Goal: Information Seeking & Learning: Learn about a topic

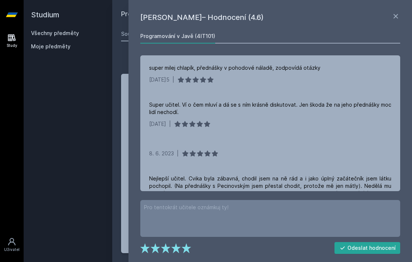
scroll to position [54, 0]
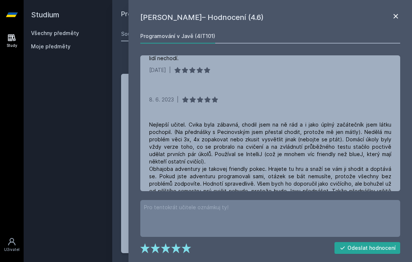
click at [394, 16] on icon at bounding box center [395, 16] width 9 height 9
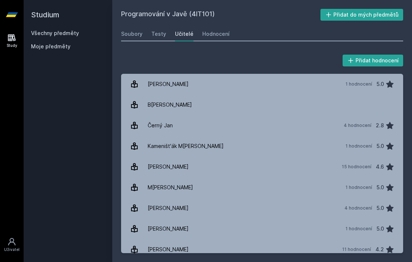
click at [14, 14] on icon at bounding box center [12, 15] width 12 height 4
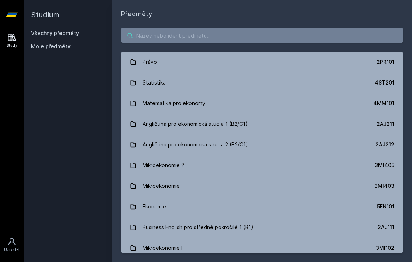
click at [148, 36] on input "search" at bounding box center [262, 35] width 282 height 15
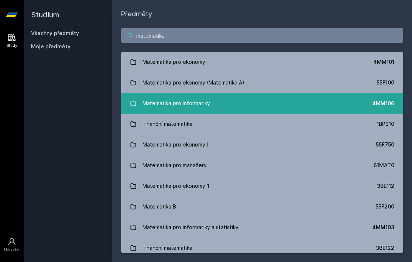
type input "matematika"
click at [195, 107] on div "Matematika pro informatiky" at bounding box center [176, 103] width 68 height 15
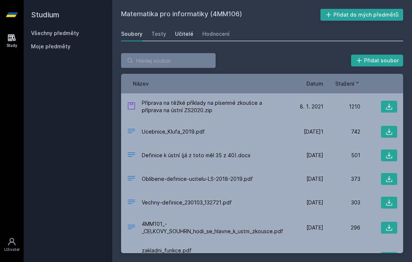
click at [181, 31] on div "Učitelé" at bounding box center [184, 33] width 18 height 7
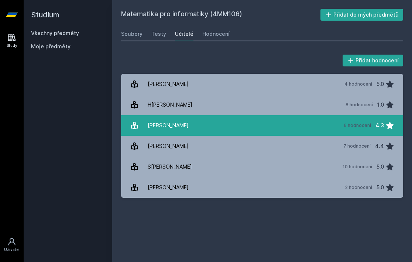
click at [208, 126] on link "K[PERSON_NAME] 6 hodnocení 4.3" at bounding box center [262, 125] width 282 height 21
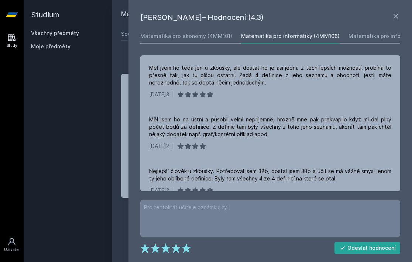
click at [397, 21] on link at bounding box center [395, 17] width 9 height 11
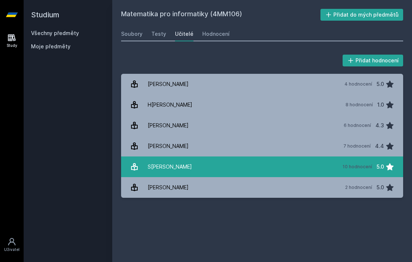
click at [219, 162] on link "[PERSON_NAME] 10 hodnocení 5.0" at bounding box center [262, 166] width 282 height 21
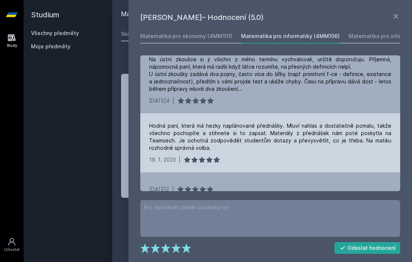
scroll to position [10, 0]
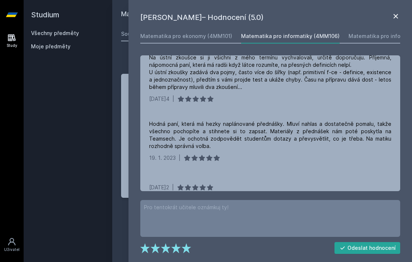
click at [396, 19] on icon at bounding box center [395, 16] width 9 height 9
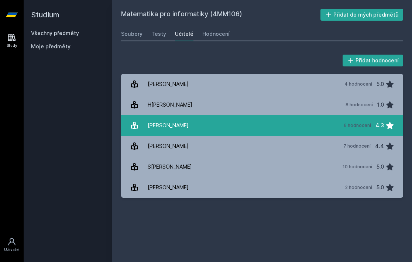
click at [208, 125] on link "K[PERSON_NAME] 6 hodnocení 4.3" at bounding box center [262, 125] width 282 height 21
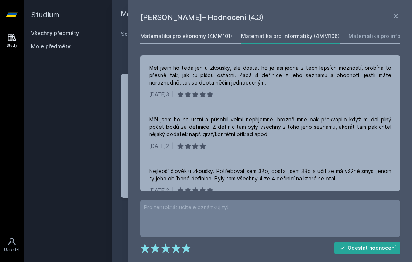
click at [216, 40] on link "Matematika pro ekonomy (4MM101)" at bounding box center [186, 36] width 92 height 15
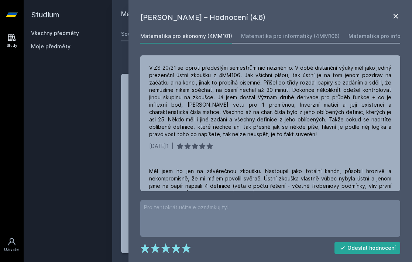
click at [398, 14] on icon at bounding box center [395, 16] width 9 height 9
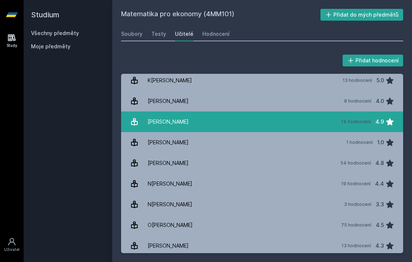
scroll to position [405, 0]
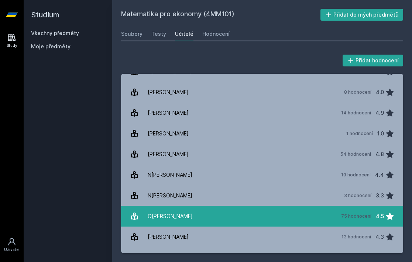
click at [218, 220] on link "O[PERSON_NAME] 75 hodnocení 4.5" at bounding box center [262, 216] width 282 height 21
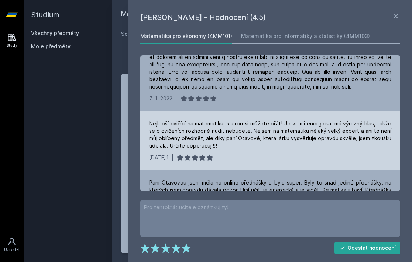
scroll to position [417, 0]
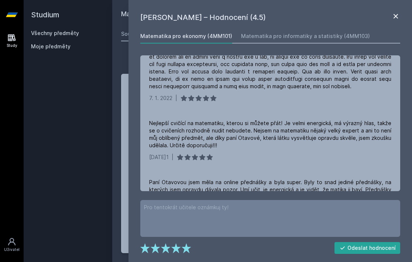
click at [397, 18] on icon at bounding box center [395, 16] width 4 height 4
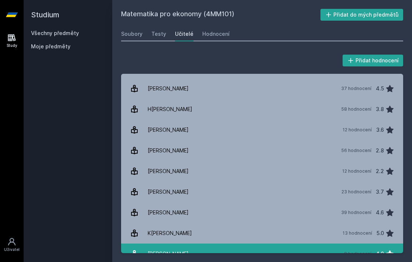
scroll to position [242, 0]
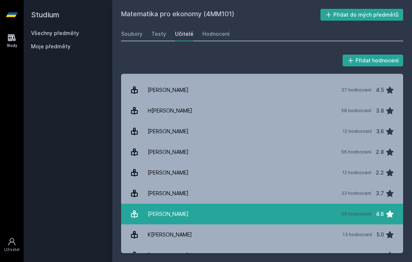
click at [221, 208] on link "[PERSON_NAME] 39 hodnocení 4.6" at bounding box center [262, 214] width 282 height 21
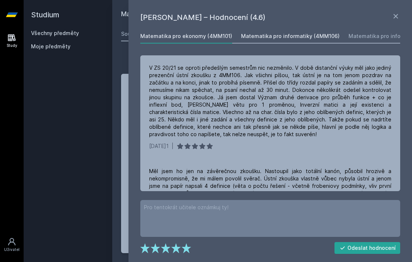
click at [268, 35] on div "Matematika pro informatiky (4MM106)" at bounding box center [290, 35] width 99 height 7
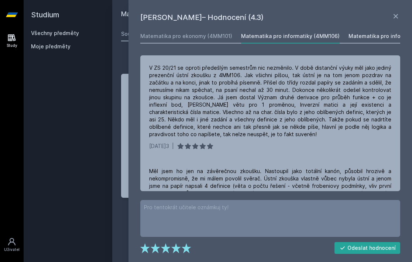
click at [381, 35] on div "Matematika pro informatiky a statistiky (4MM103)" at bounding box center [412, 35] width 129 height 7
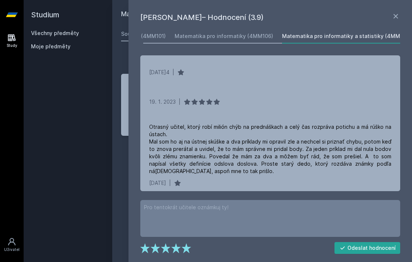
scroll to position [0, 69]
click at [240, 38] on div "Matematika pro informatiky (4MM106)" at bounding box center [221, 35] width 99 height 7
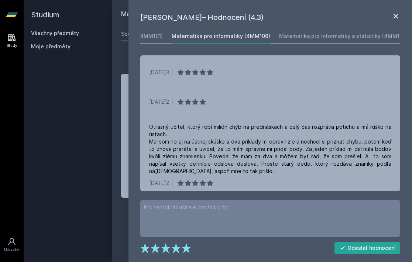
click at [395, 17] on icon at bounding box center [395, 16] width 4 height 4
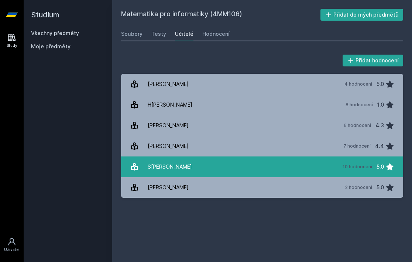
click at [264, 171] on link "[PERSON_NAME] 10 hodnocení 5.0" at bounding box center [262, 166] width 282 height 21
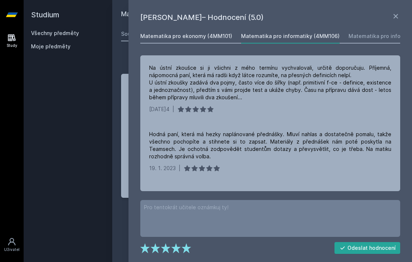
click at [202, 39] on div "Matematika pro ekonomy (4MM101)" at bounding box center [186, 35] width 92 height 7
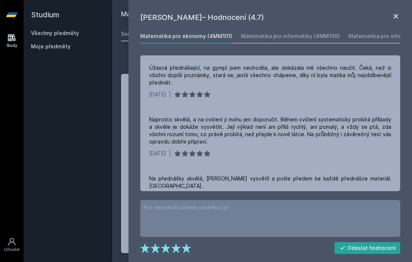
click at [396, 16] on icon at bounding box center [395, 16] width 4 height 4
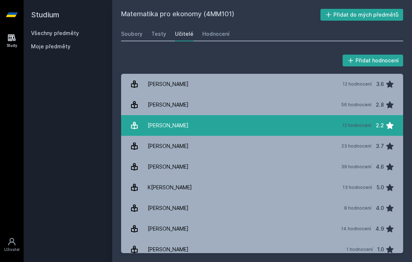
scroll to position [289, 0]
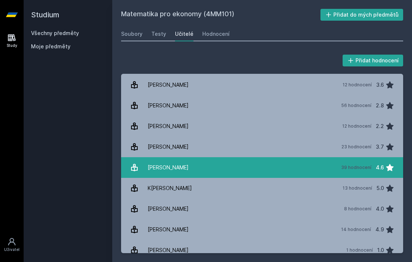
click at [215, 170] on link "[PERSON_NAME] 39 hodnocení 4.6" at bounding box center [262, 167] width 282 height 21
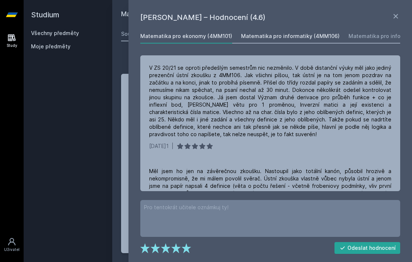
click at [270, 39] on div "Matematika pro informatiky (4MM106)" at bounding box center [290, 35] width 99 height 7
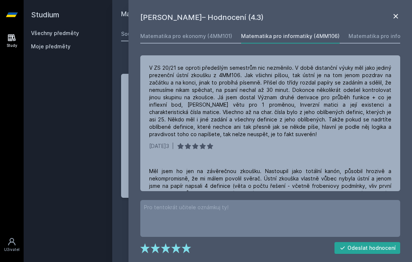
click at [396, 15] on icon at bounding box center [395, 16] width 4 height 4
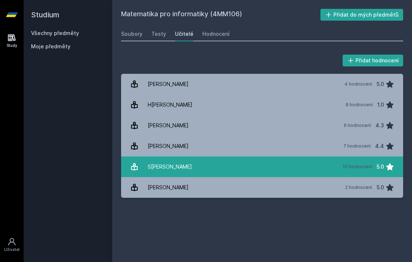
click at [263, 175] on link "[PERSON_NAME] 10 hodnocení 5.0" at bounding box center [262, 166] width 282 height 21
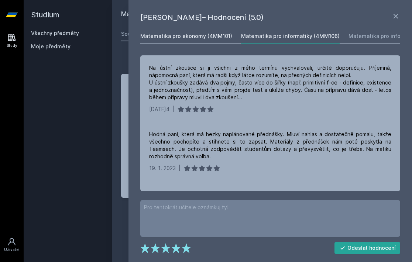
click at [217, 38] on div "Matematika pro ekonomy (4MM101)" at bounding box center [186, 35] width 92 height 7
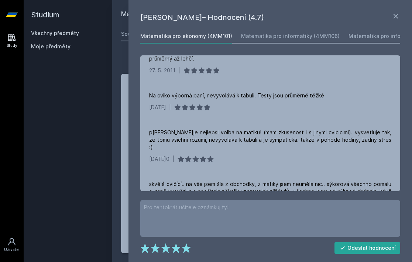
scroll to position [1544, 0]
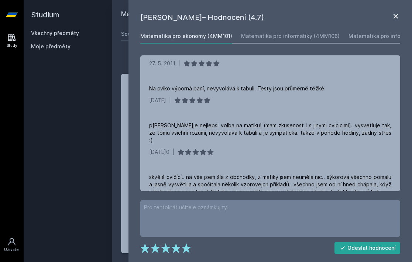
click at [398, 17] on icon at bounding box center [395, 16] width 9 height 9
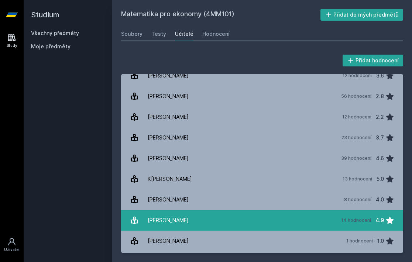
scroll to position [297, 0]
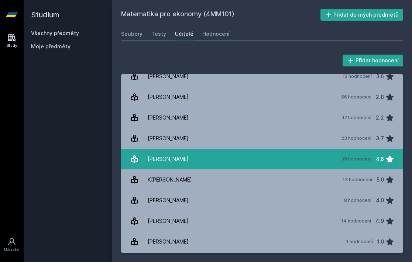
click at [244, 161] on link "[PERSON_NAME] 39 hodnocení 4.6" at bounding box center [262, 159] width 282 height 21
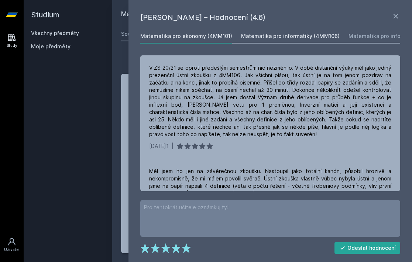
click at [272, 31] on link "Matematika pro informatiky (4MM106)" at bounding box center [290, 36] width 99 height 15
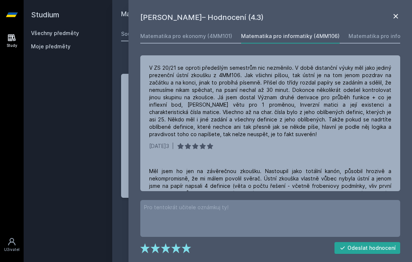
click at [392, 17] on icon at bounding box center [395, 16] width 9 height 9
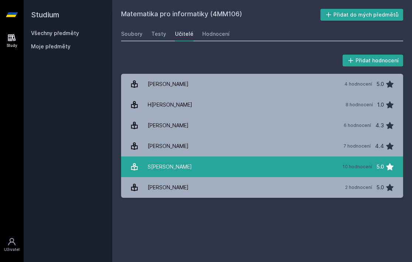
click at [208, 164] on link "[PERSON_NAME] 10 hodnocení 5.0" at bounding box center [262, 166] width 282 height 21
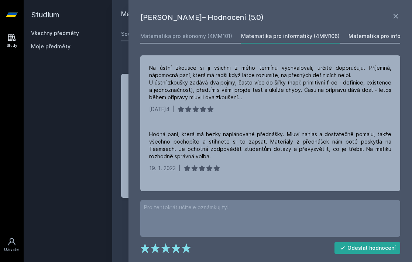
click at [363, 40] on link "Matematika pro informatiky a statistiky (4MM103)" at bounding box center [412, 36] width 129 height 15
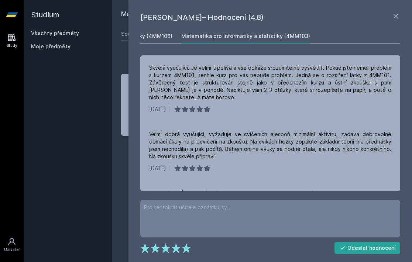
click at [153, 36] on div "Matematika pro informatiky (4MM106)" at bounding box center [123, 35] width 99 height 7
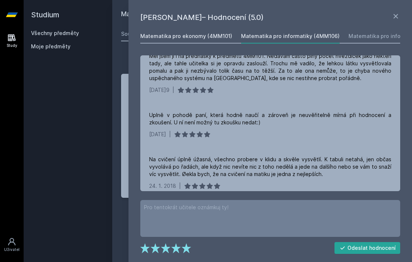
click at [175, 34] on div "Matematika pro ekonomy (4MM101)" at bounding box center [186, 35] width 92 height 7
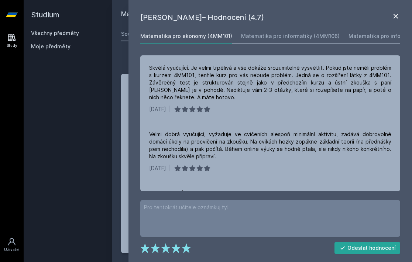
click at [395, 16] on icon at bounding box center [395, 16] width 4 height 4
